Goal: Task Accomplishment & Management: Use online tool/utility

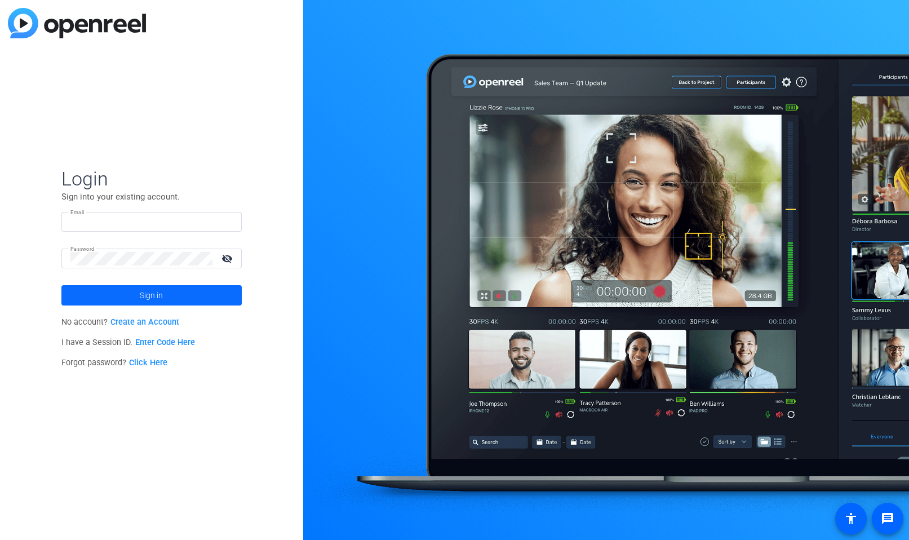
type input "[EMAIL_ADDRESS][DOMAIN_NAME]"
click at [228, 295] on span at bounding box center [151, 295] width 180 height 27
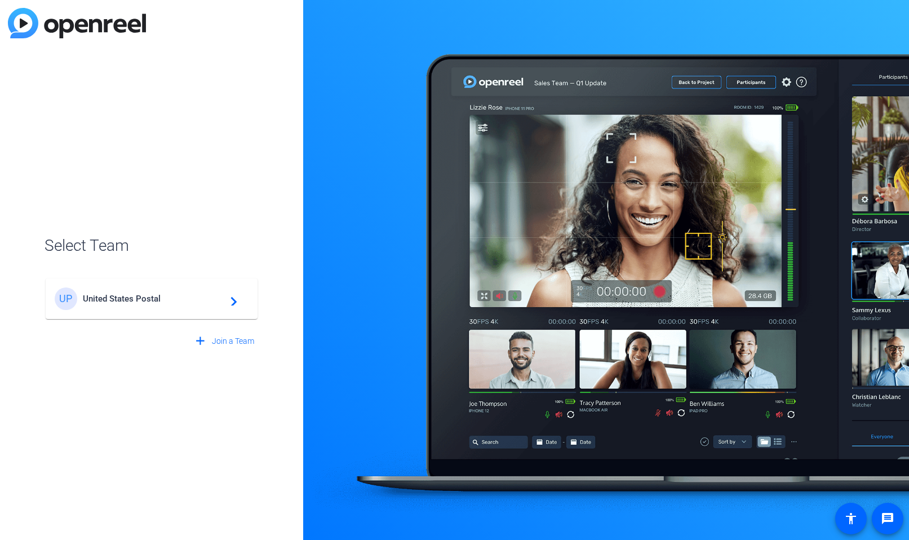
drag, startPoint x: 228, startPoint y: 295, endPoint x: 131, endPoint y: 298, distance: 97.0
click at [211, 293] on div "UP United States Postal navigate_next" at bounding box center [152, 298] width 194 height 23
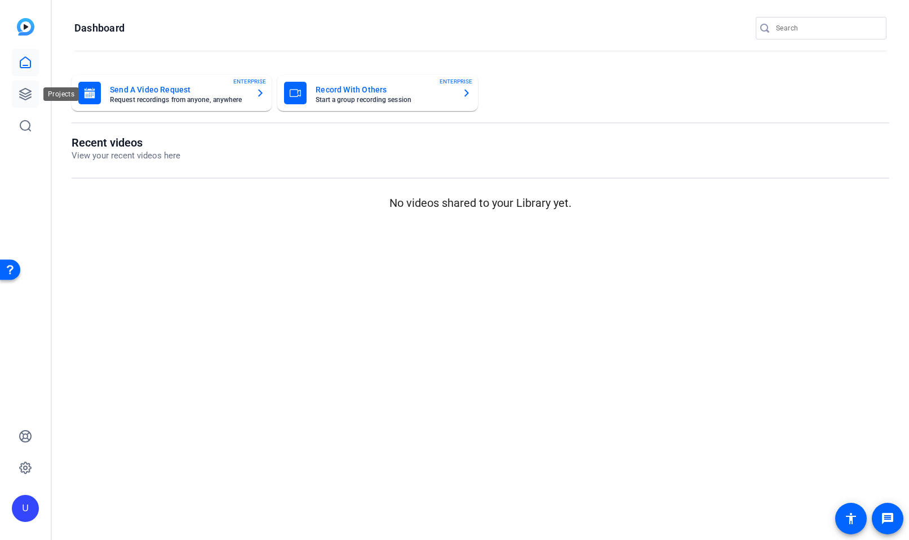
click at [16, 95] on link at bounding box center [25, 94] width 27 height 27
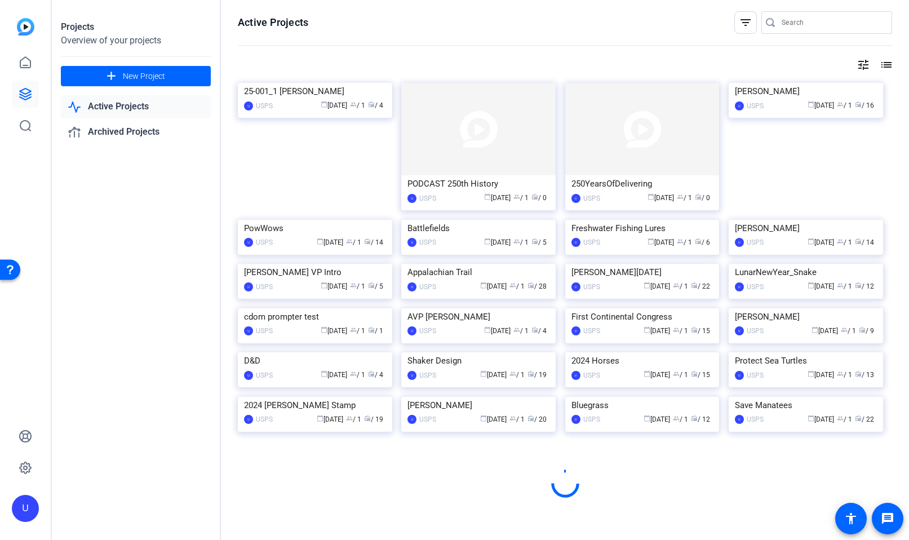
click at [157, 108] on link "Active Projects" at bounding box center [136, 106] width 150 height 23
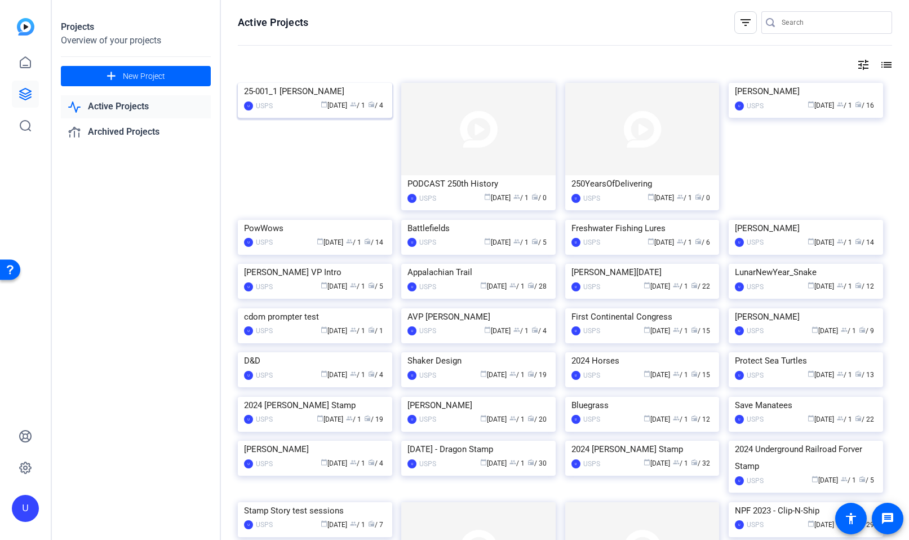
click at [344, 83] on img at bounding box center [315, 83] width 154 height 0
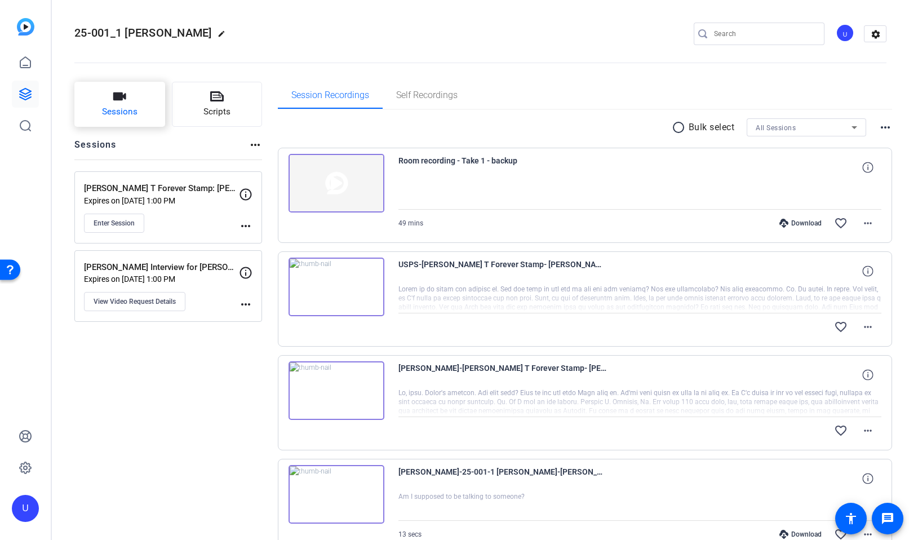
click at [135, 98] on button "Sessions" at bounding box center [119, 104] width 91 height 45
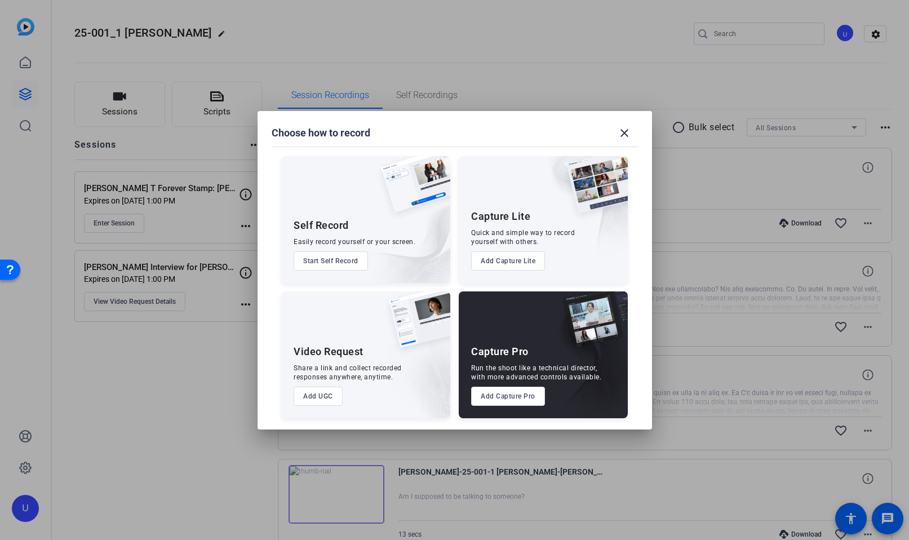
click at [500, 394] on button "Add Capture Pro" at bounding box center [508, 396] width 74 height 19
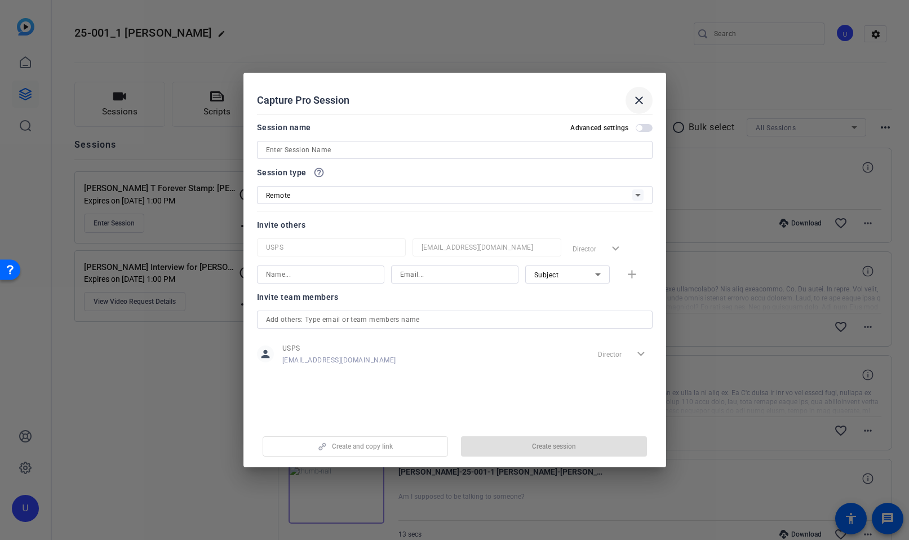
click at [641, 102] on mat-icon "close" at bounding box center [639, 101] width 14 height 14
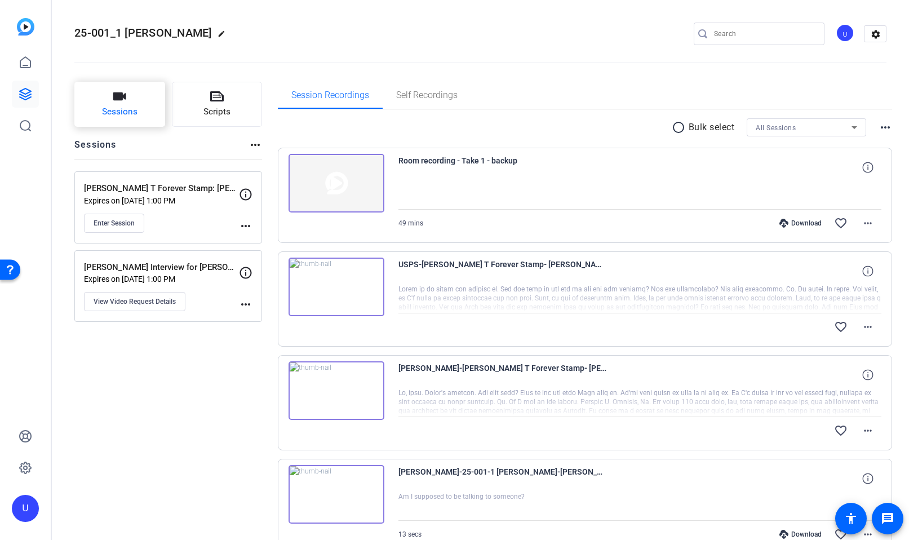
click at [130, 108] on span "Sessions" at bounding box center [120, 111] width 36 height 13
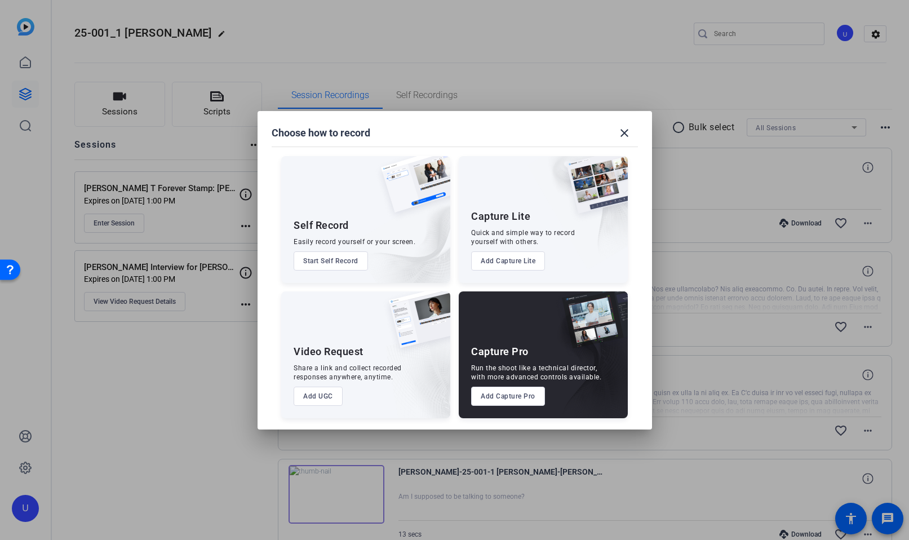
click at [581, 366] on div "Run the shoot like a technical director, with more advanced controls available." at bounding box center [536, 373] width 130 height 18
click at [521, 405] on button "Add Capture Pro" at bounding box center [508, 396] width 74 height 19
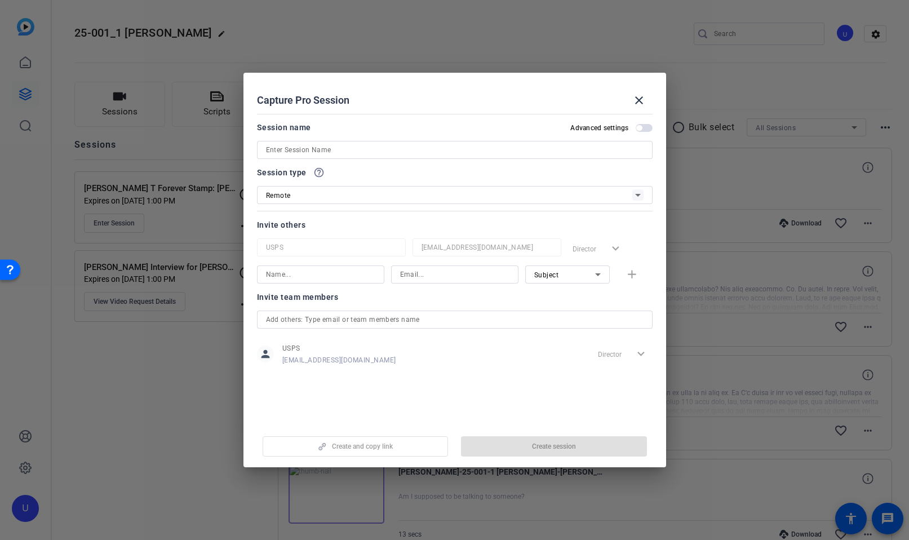
click at [163, 338] on div at bounding box center [454, 270] width 909 height 540
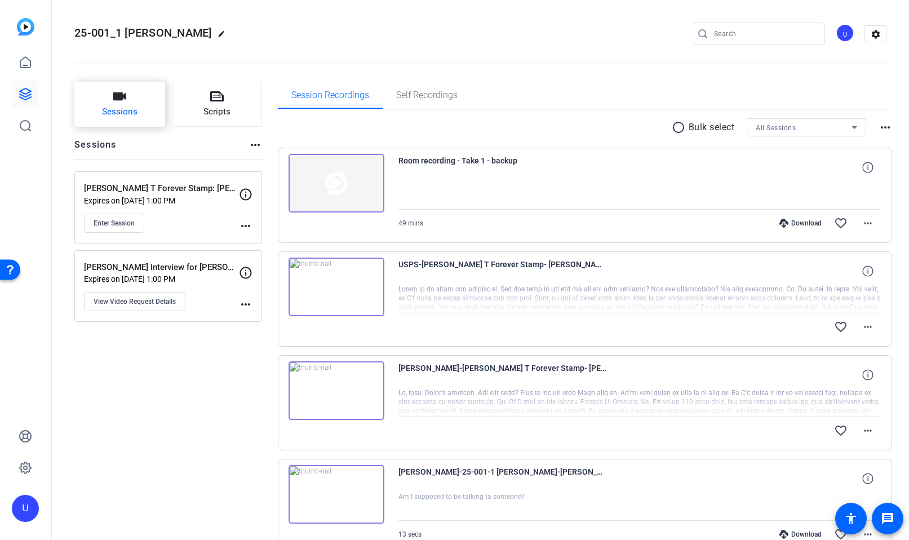
click at [139, 99] on button "Sessions" at bounding box center [119, 104] width 91 height 45
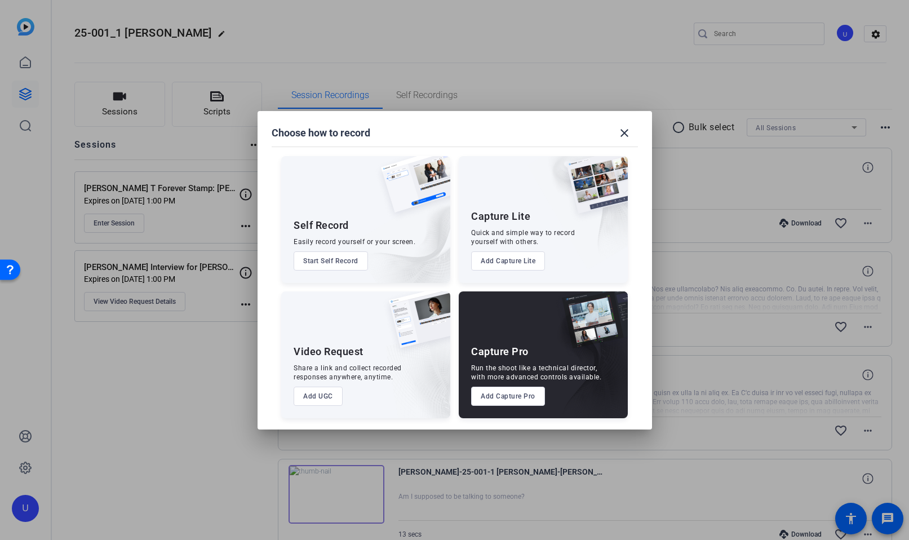
click at [538, 397] on button "Add Capture Pro" at bounding box center [508, 396] width 74 height 19
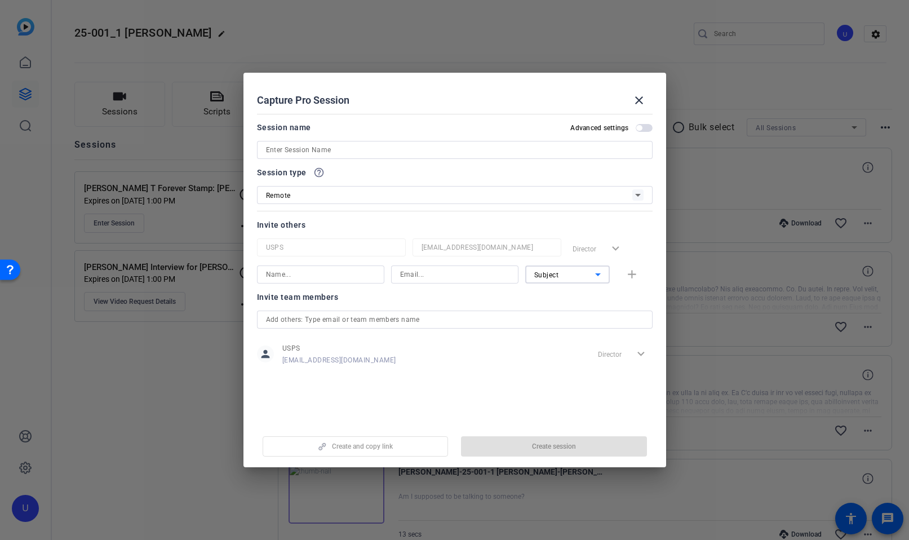
click at [563, 277] on div "Subject" at bounding box center [564, 275] width 61 height 14
click at [632, 98] on div at bounding box center [454, 270] width 909 height 540
click at [635, 99] on mat-icon "close" at bounding box center [639, 101] width 14 height 14
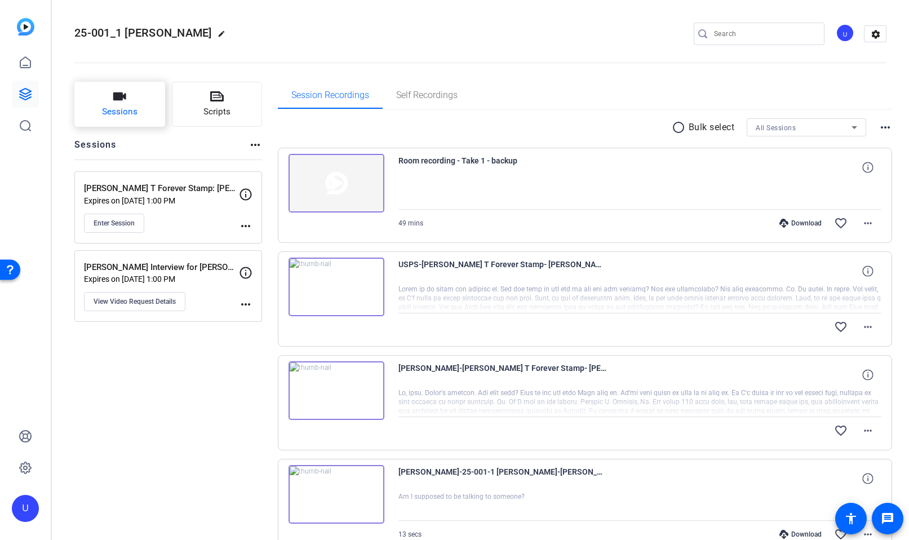
click at [136, 106] on span "Sessions" at bounding box center [120, 111] width 36 height 13
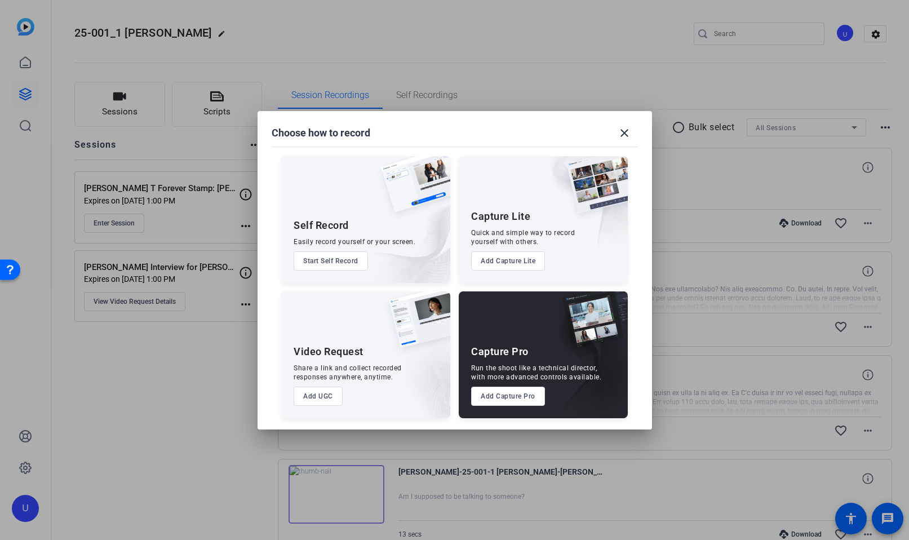
click at [525, 260] on button "Add Capture Lite" at bounding box center [508, 260] width 74 height 19
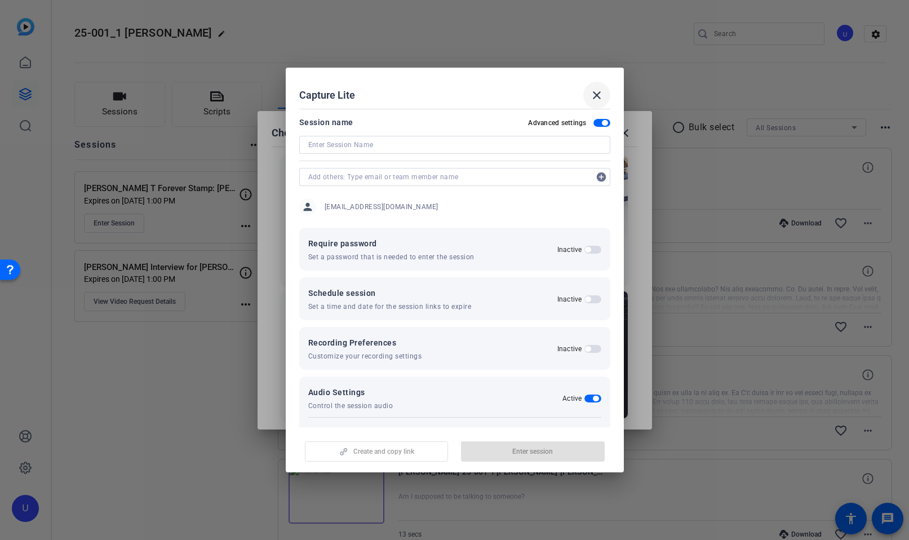
click at [596, 96] on mat-icon "close" at bounding box center [597, 95] width 14 height 14
